Goal: Check status

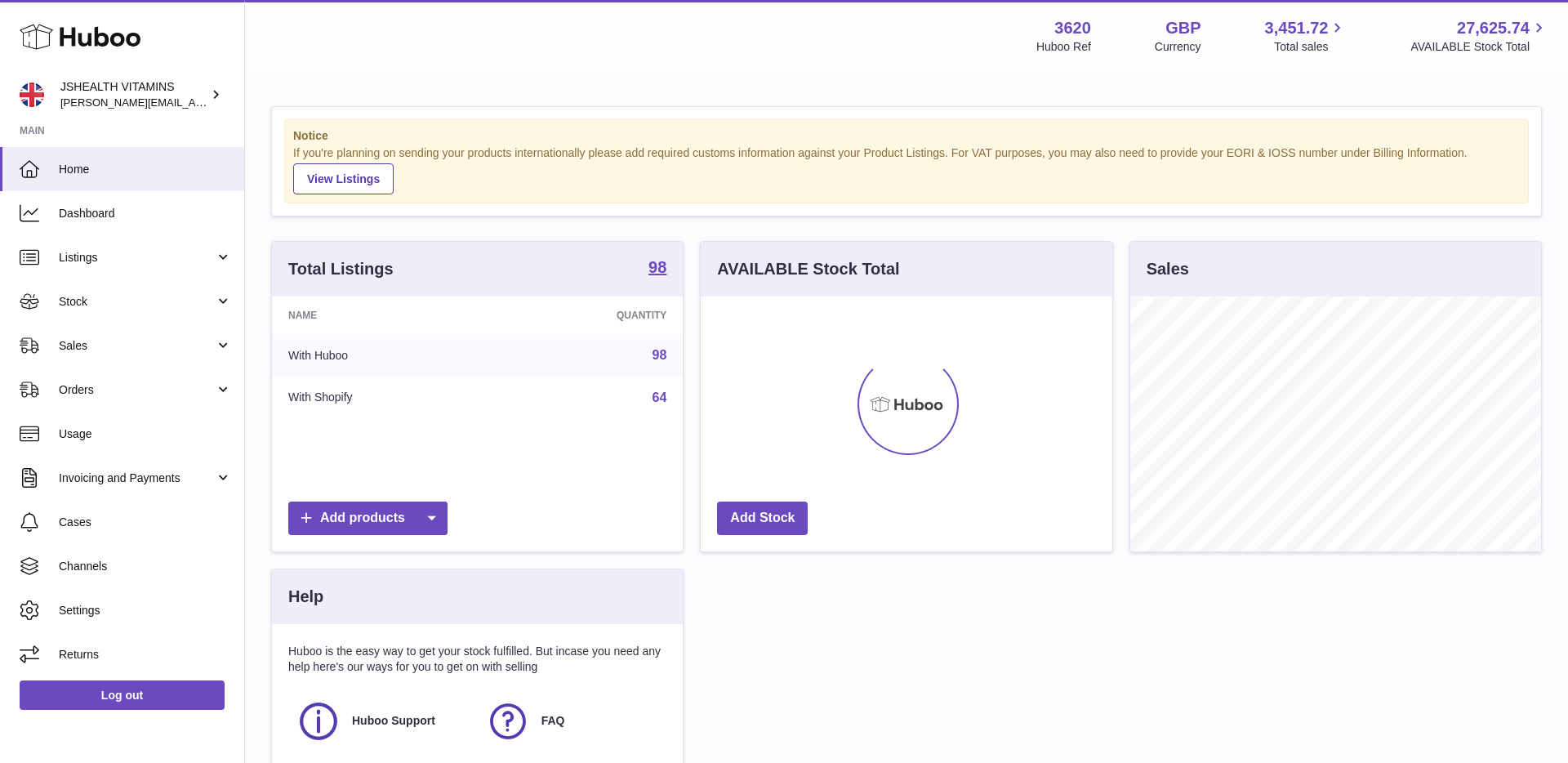
scroll to position [255, 412]
click at [139, 311] on link "Stock" at bounding box center [122, 301] width 244 height 44
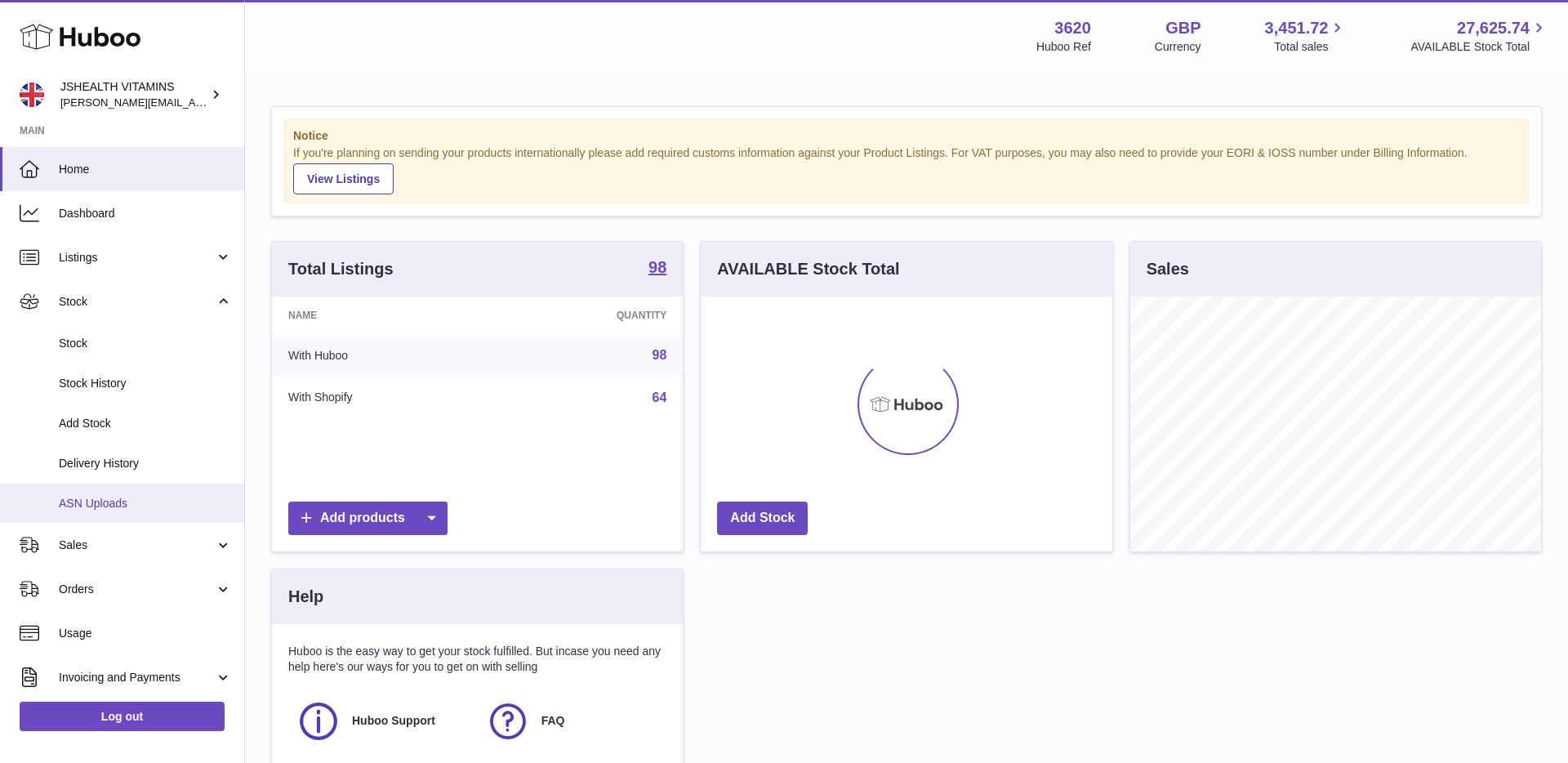
click at [127, 502] on span "ASN Uploads" at bounding box center [146, 503] width 173 height 15
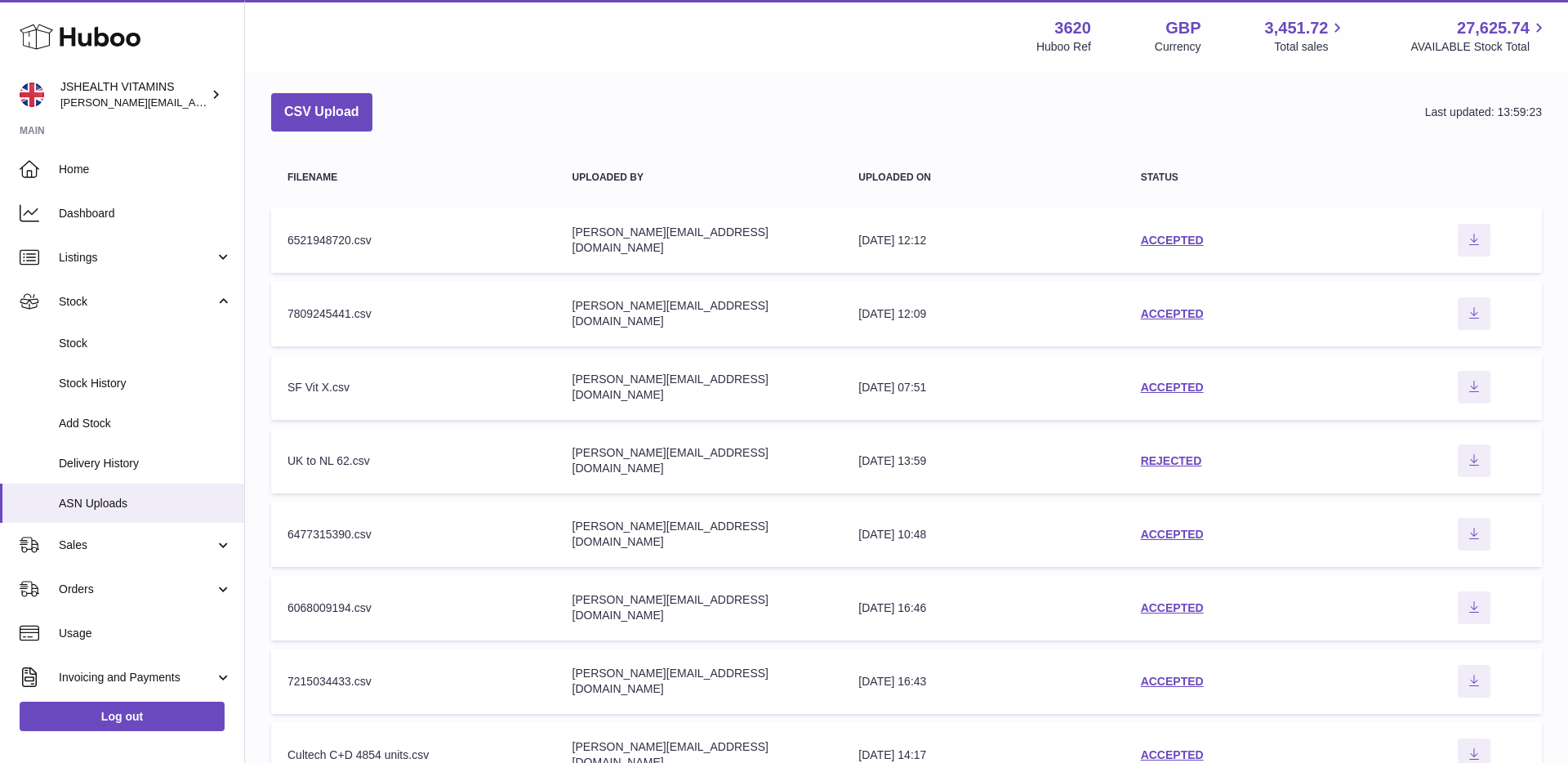
scroll to position [74, 0]
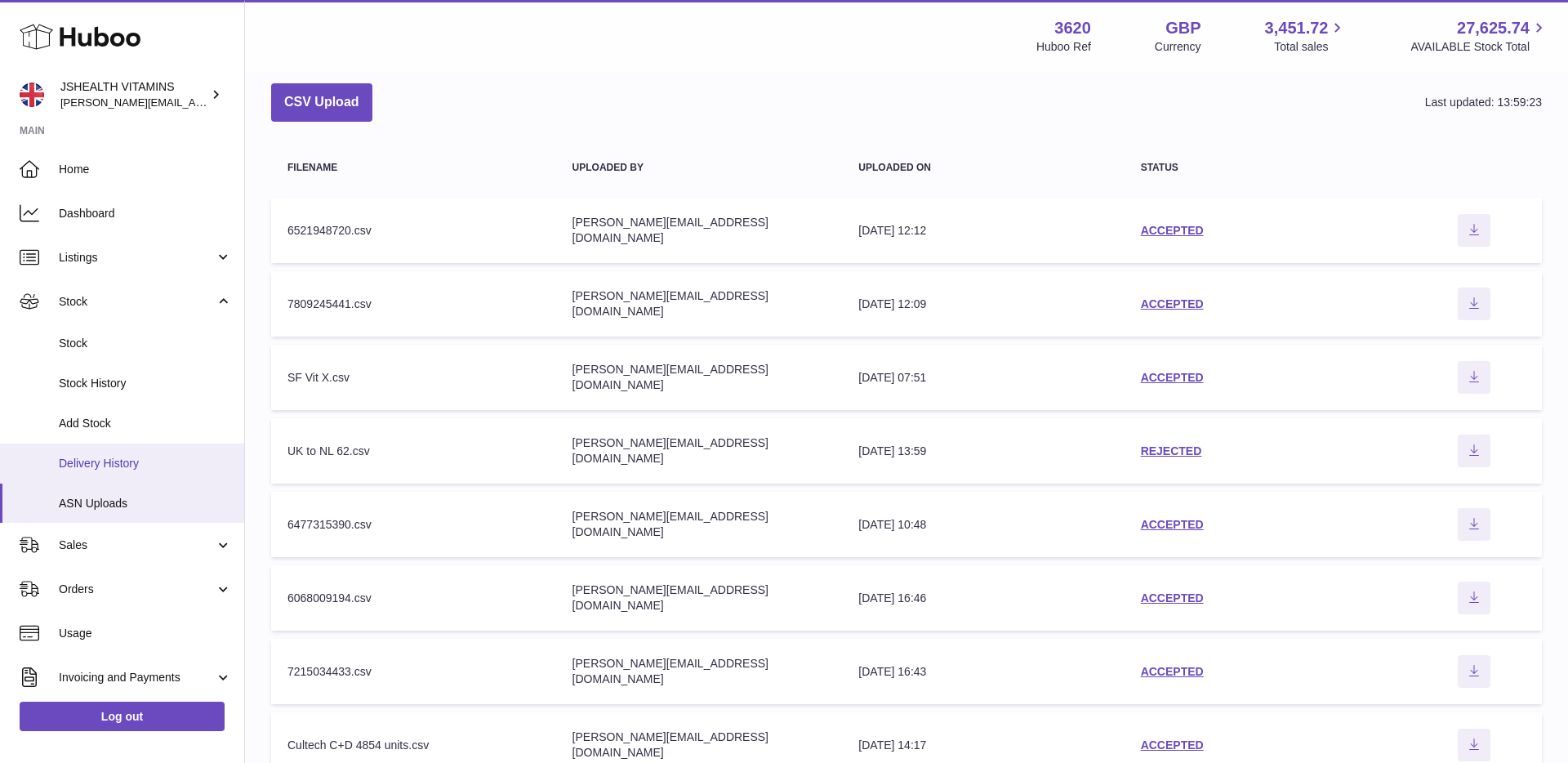
click at [159, 459] on span "Delivery History" at bounding box center [146, 463] width 173 height 15
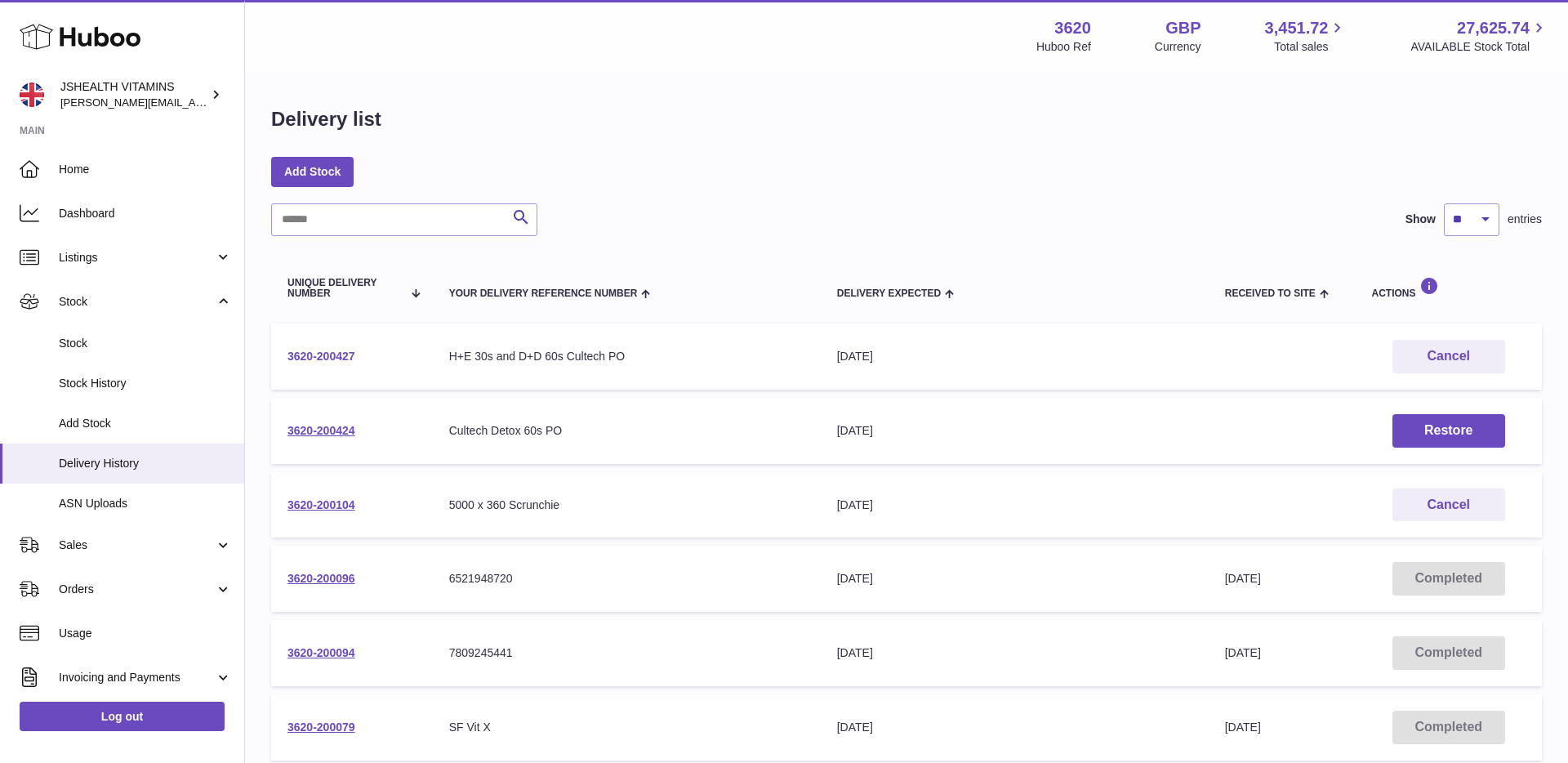
drag, startPoint x: 358, startPoint y: 355, endPoint x: 292, endPoint y: 362, distance: 66.4
click at [286, 360] on td "3620-200427" at bounding box center [352, 356] width 162 height 66
copy link "3620-200427"
